Goal: Navigation & Orientation: Find specific page/section

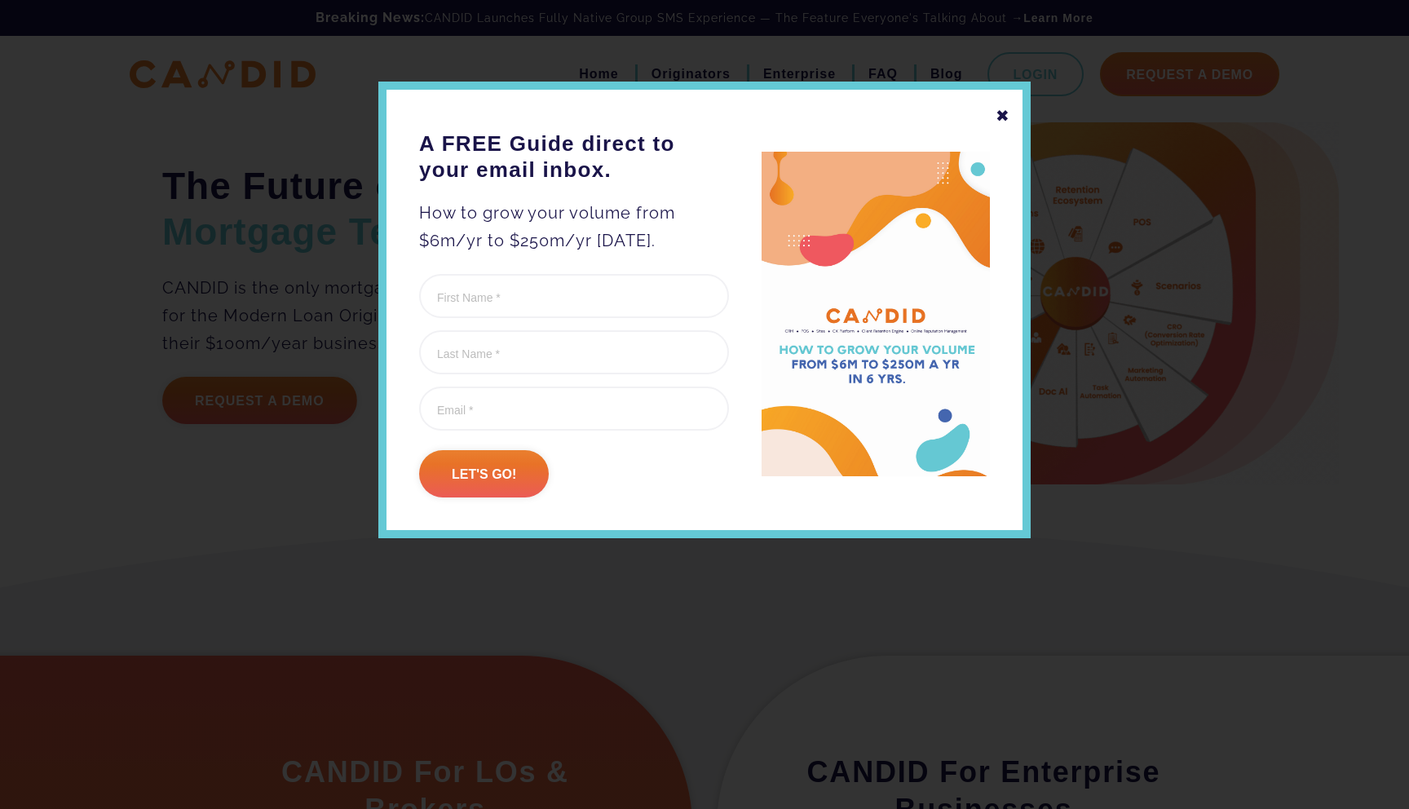
click at [1003, 109] on div "✖" at bounding box center [1003, 116] width 15 height 28
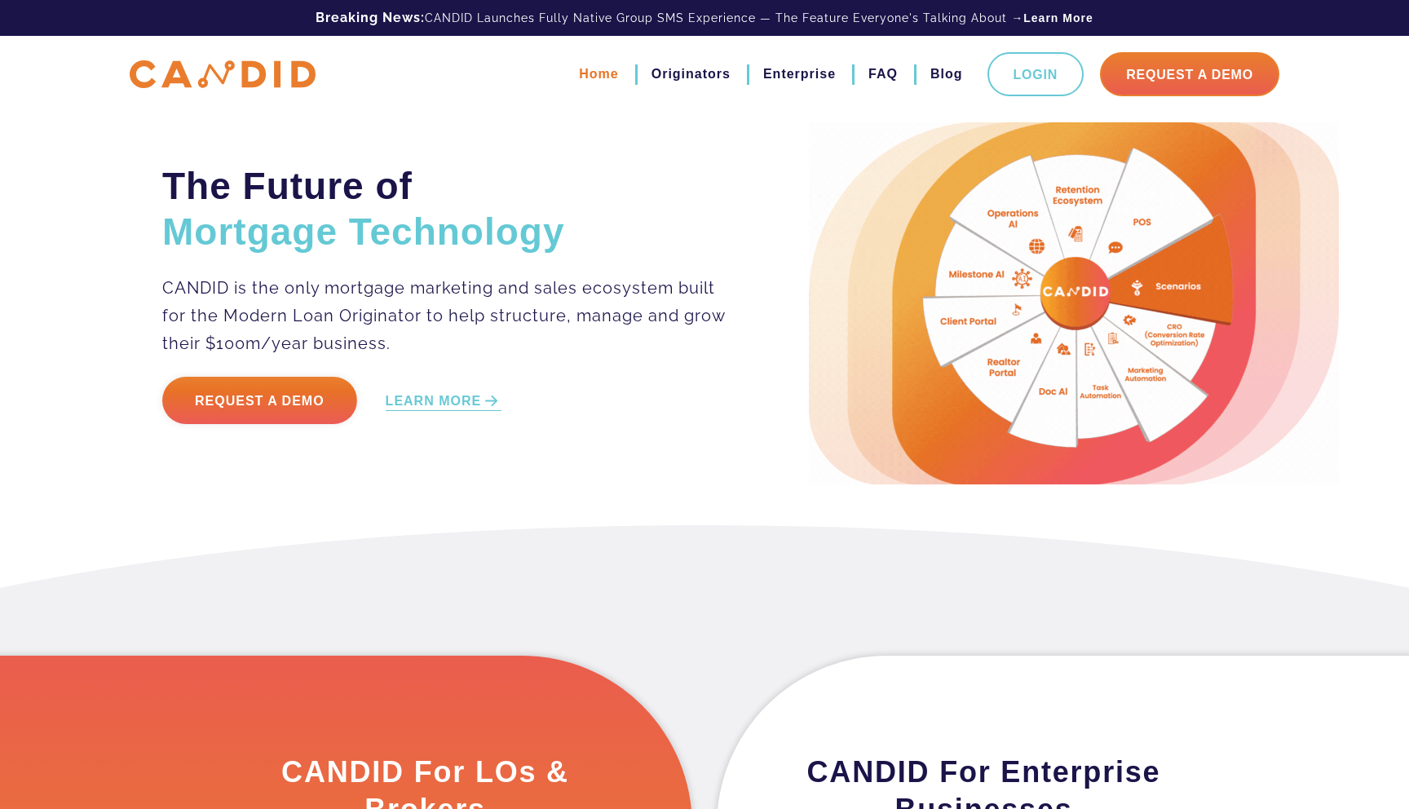
click at [593, 72] on link "Home" at bounding box center [598, 74] width 39 height 28
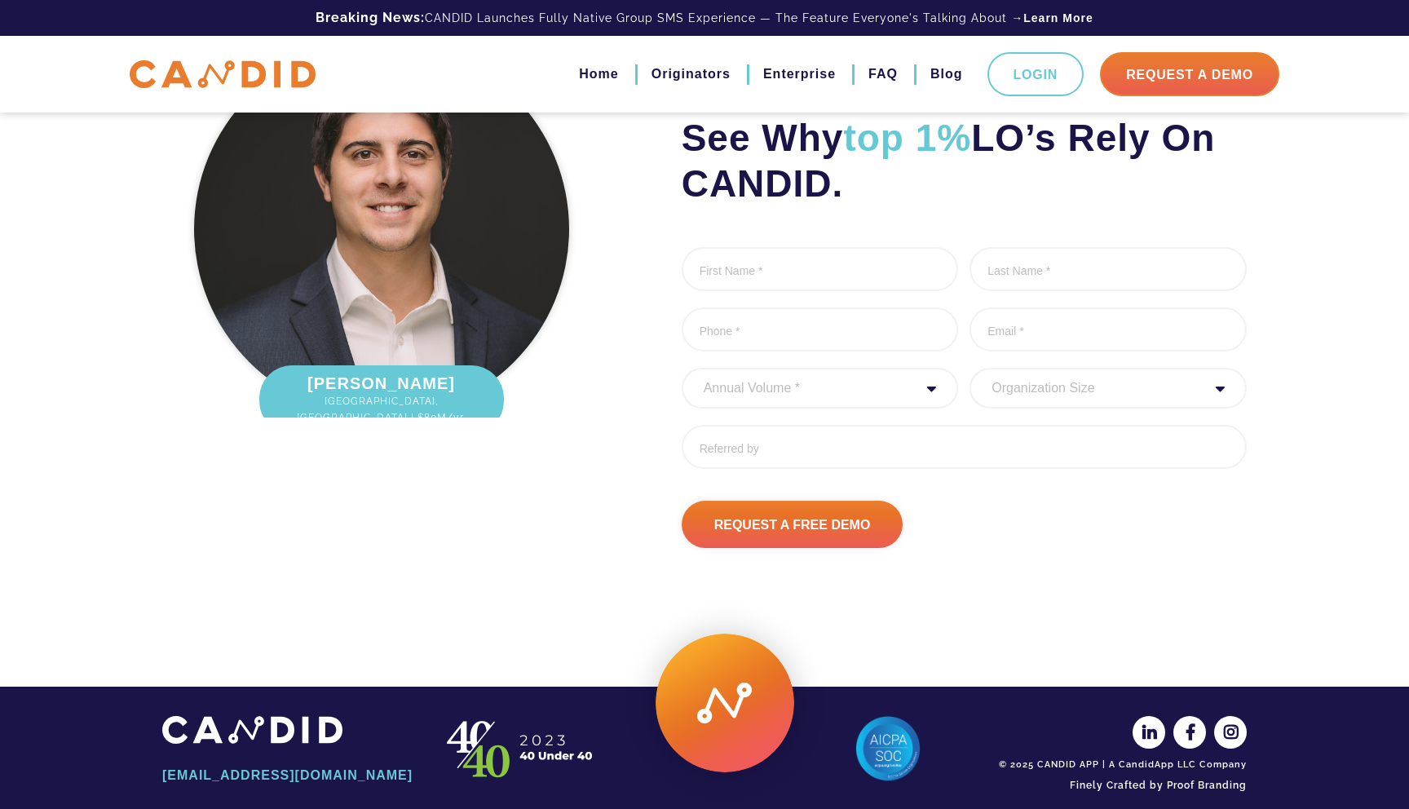
scroll to position [2118, 0]
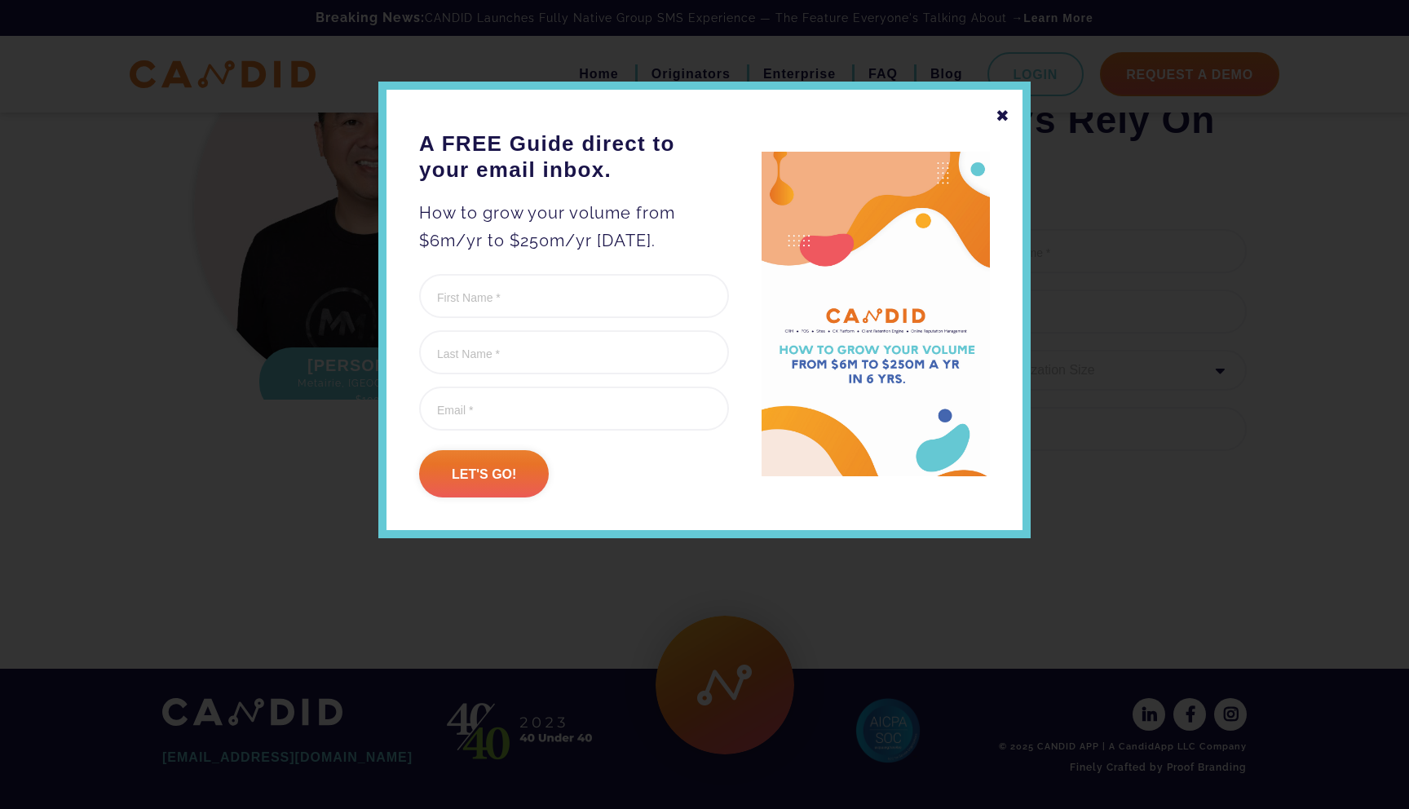
click at [1002, 113] on div "✖" at bounding box center [1003, 116] width 15 height 28
